Goal: Manage account settings

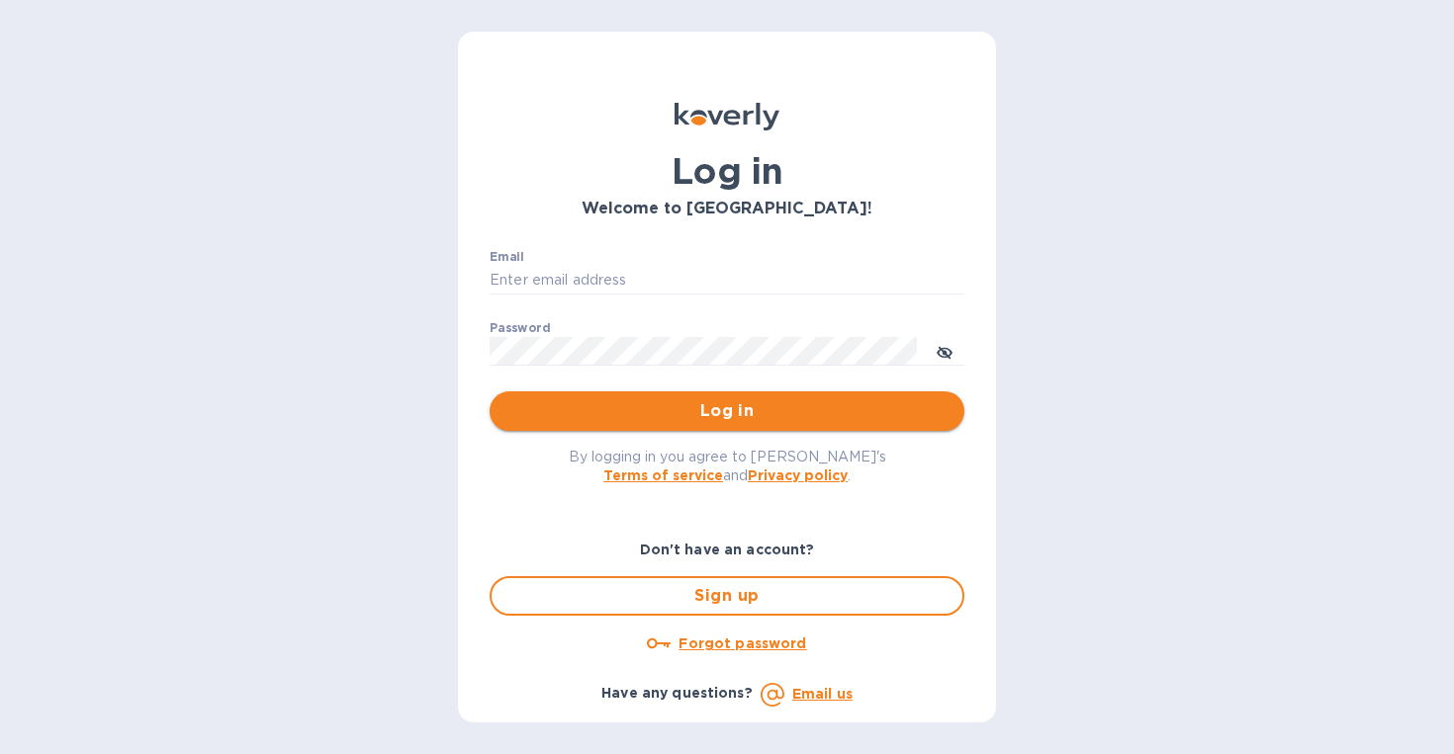
type input "[EMAIL_ADDRESS][DOMAIN_NAME]"
click at [702, 415] on span "Log in" at bounding box center [726, 411] width 443 height 24
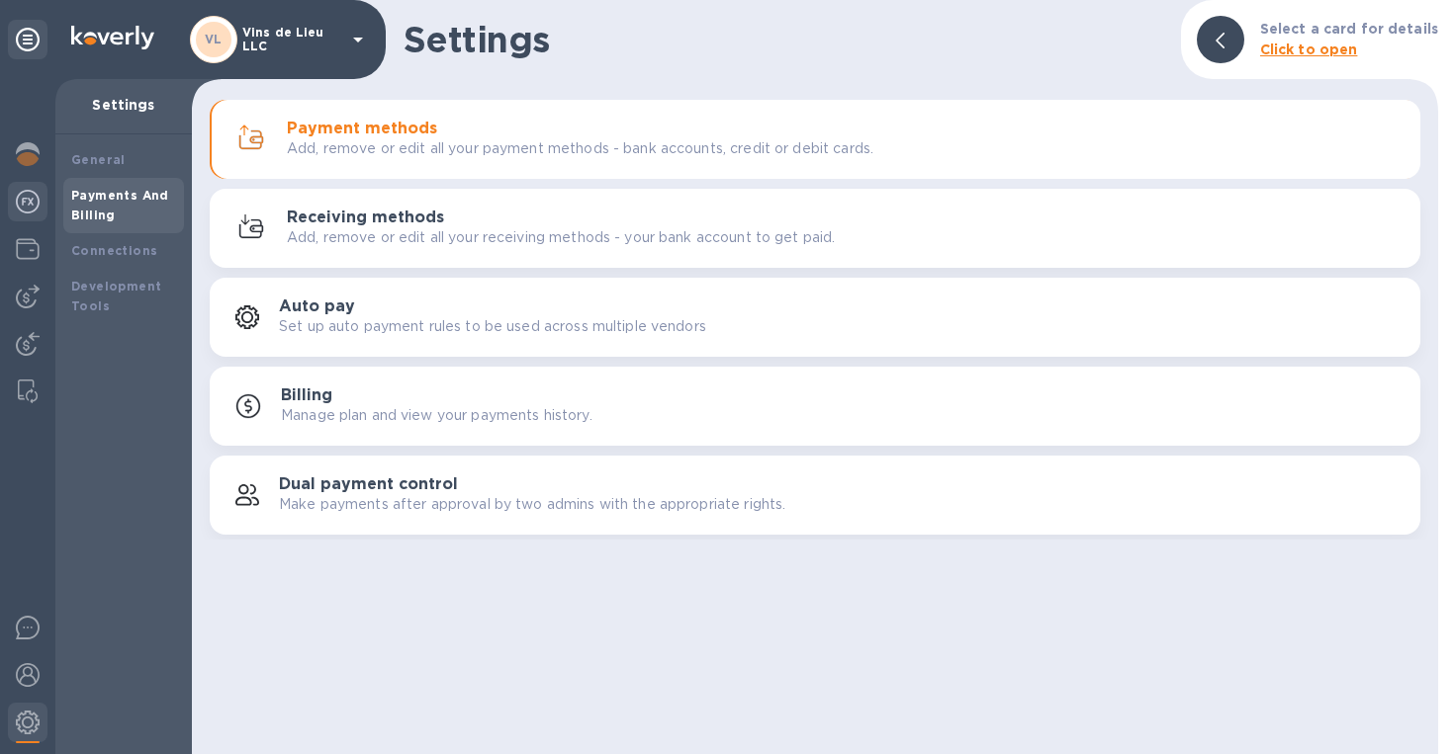
click at [25, 199] on img at bounding box center [28, 202] width 24 height 24
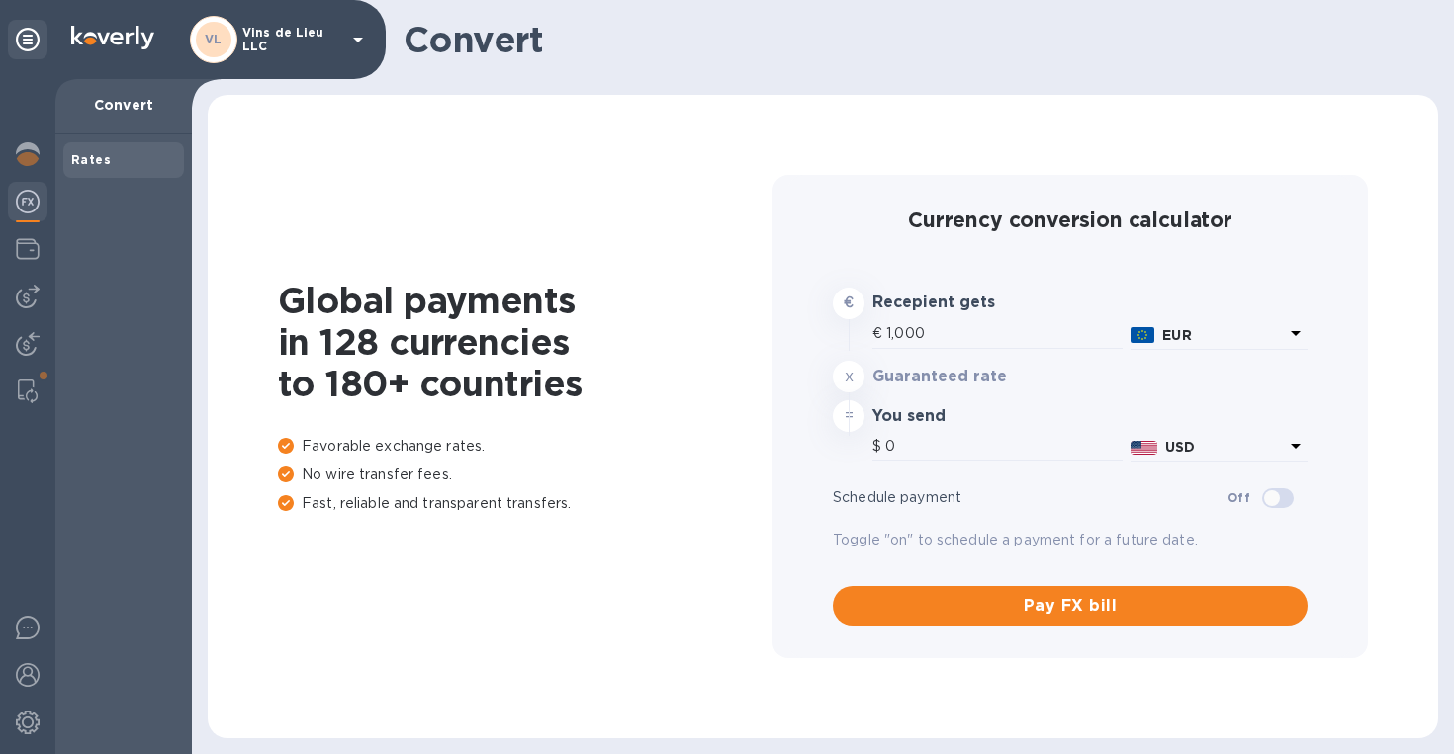
type input "1,195.11"
